Goal: Task Accomplishment & Management: Manage account settings

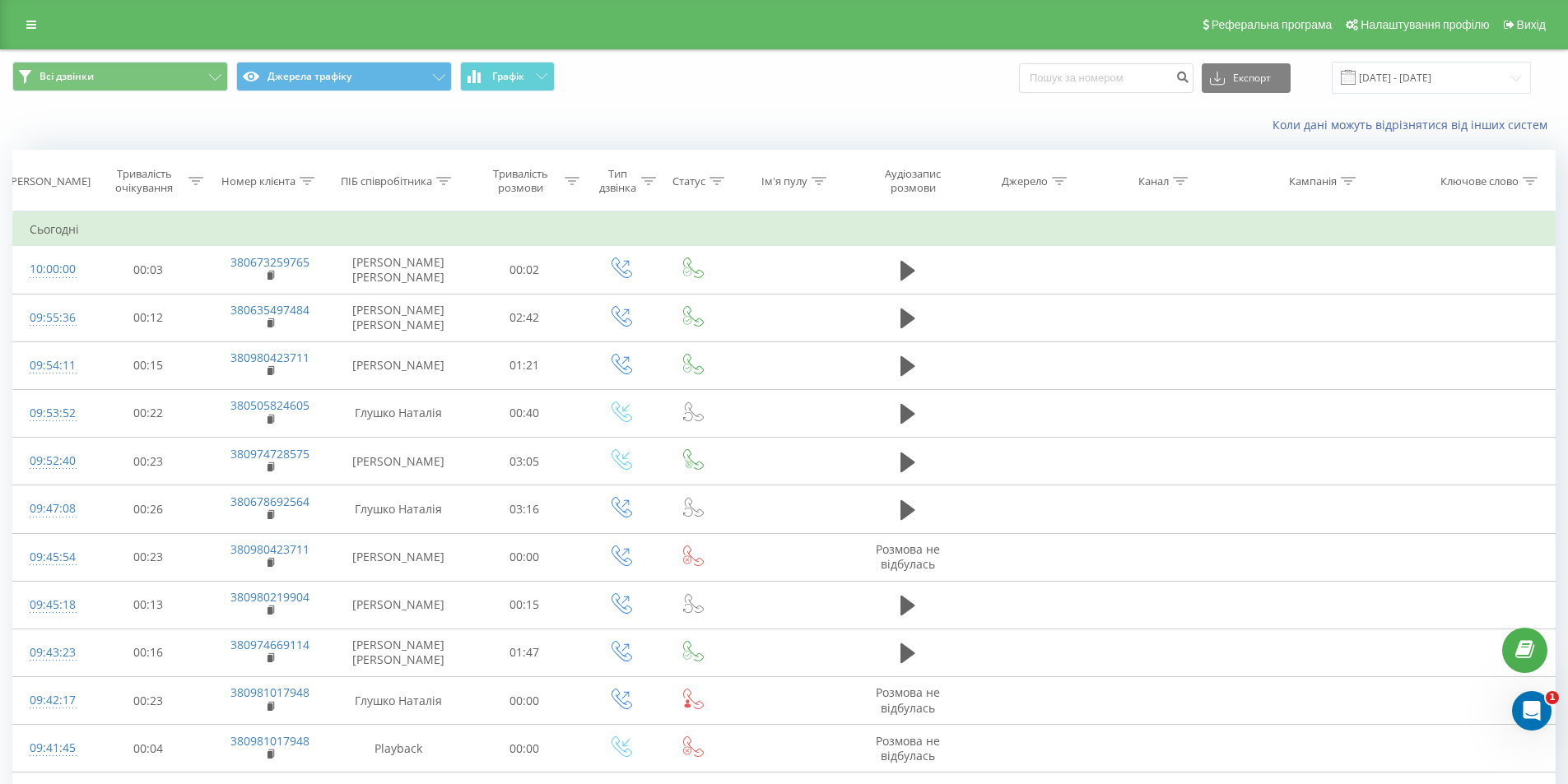
click at [41, 30] on link at bounding box center [32, 24] width 30 height 23
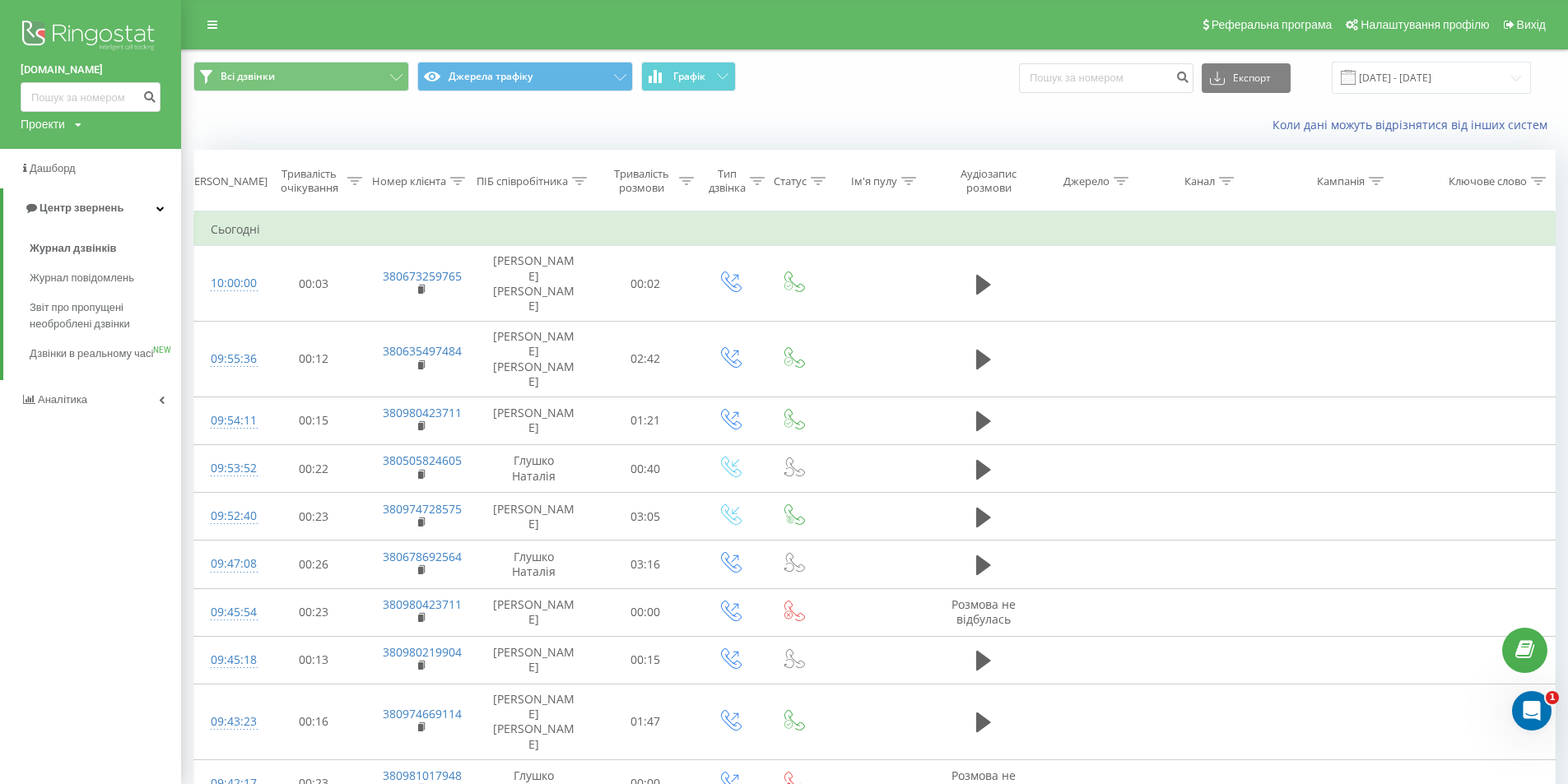
click at [69, 122] on div "Проекти wurth.ua" at bounding box center [51, 124] width 61 height 17
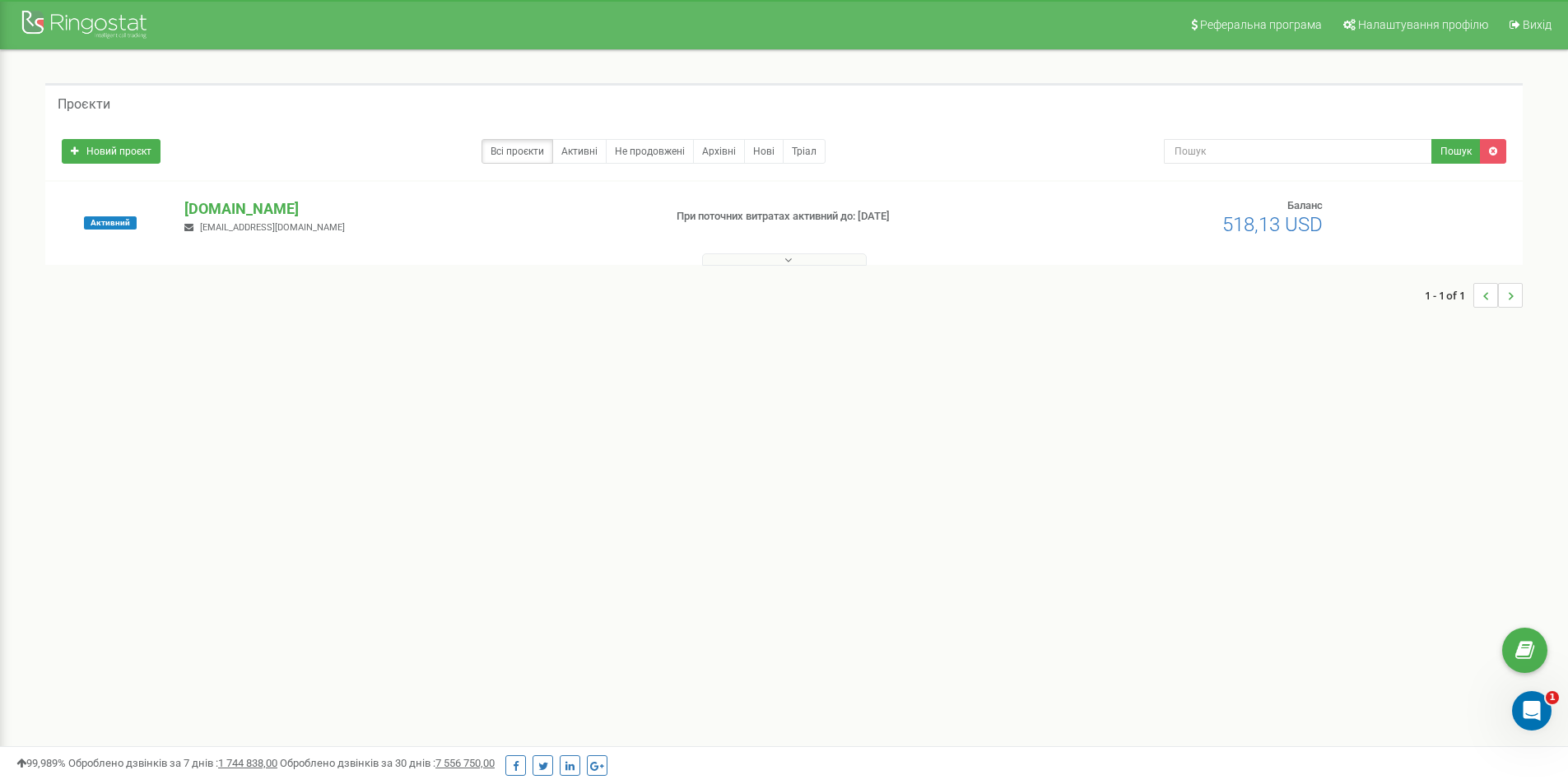
click at [959, 670] on div "Реферальна програма Налаштування профілю Вихід Проєкти Новий проєкт Всі проєкти…" at bounding box center [784, 493] width 1568 height 987
click at [1421, 21] on span "Налаштування профілю" at bounding box center [1423, 24] width 130 height 13
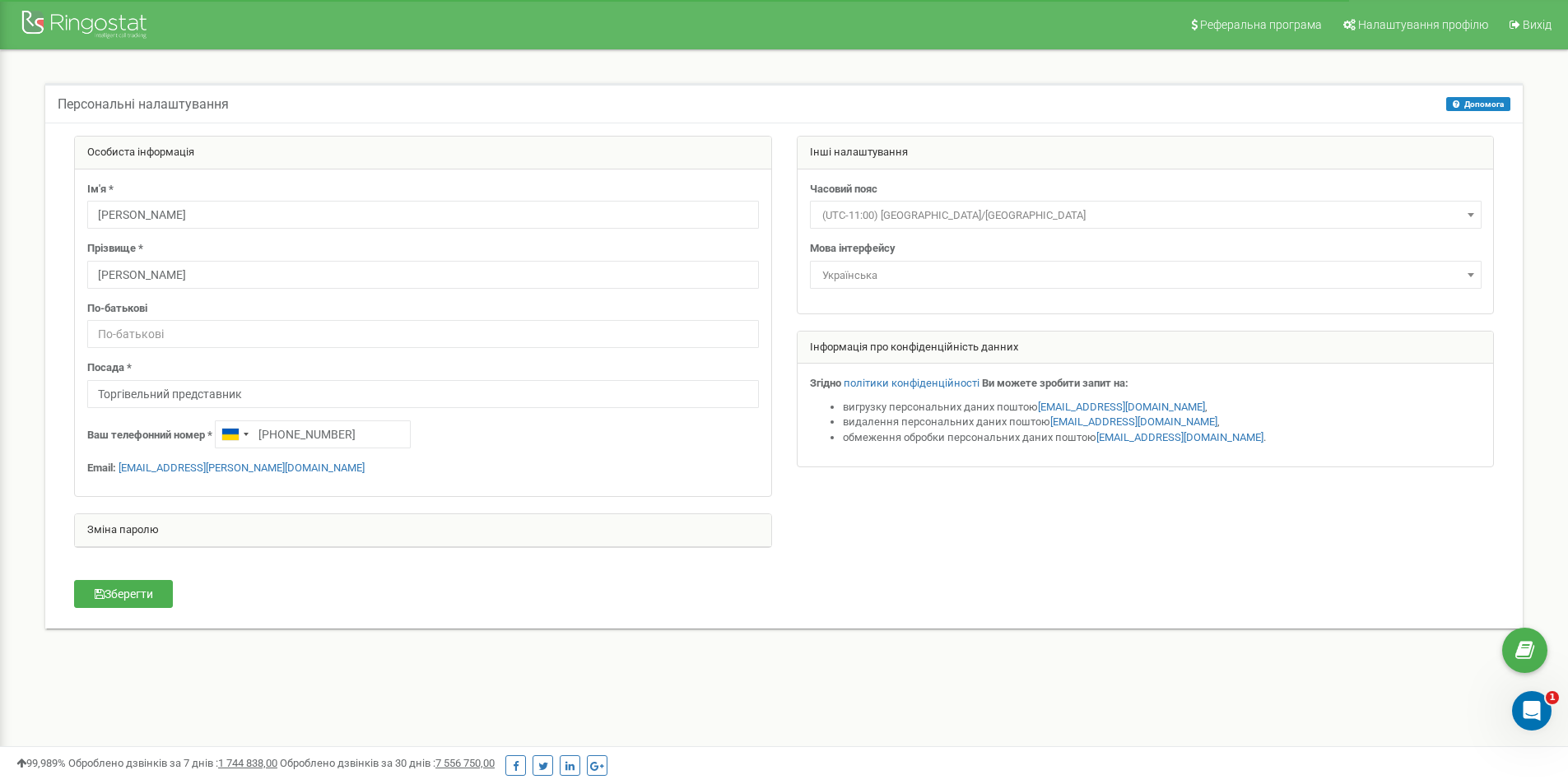
click at [844, 148] on div "Інші налаштування" at bounding box center [1146, 152] width 697 height 33
